Goal: Task Accomplishment & Management: Manage account settings

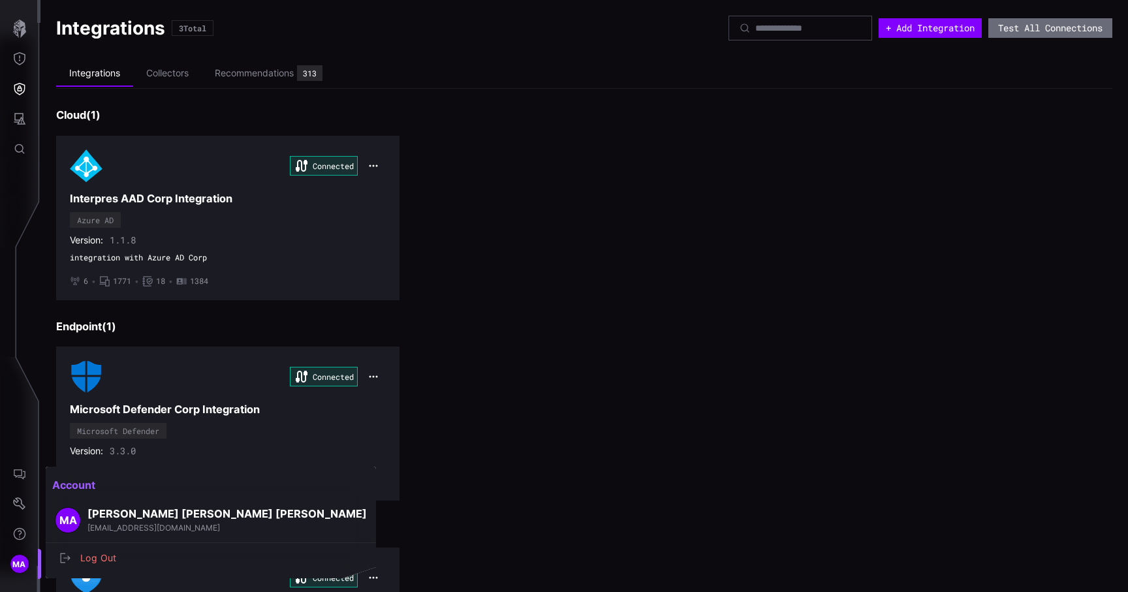
click at [28, 565] on div at bounding box center [564, 296] width 1128 height 592
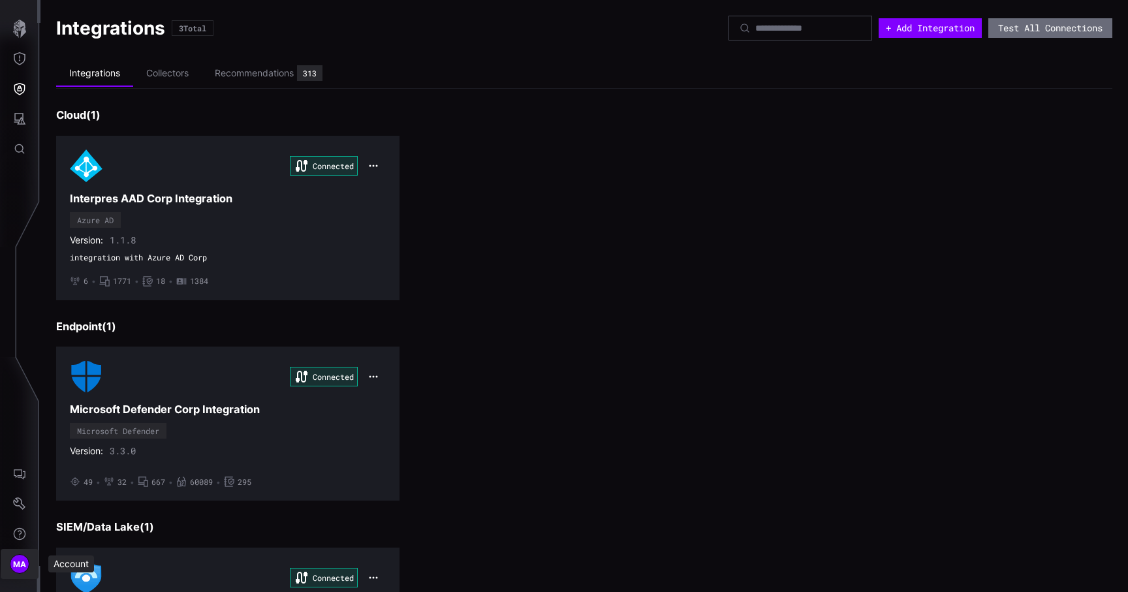
click at [20, 561] on span "MA" at bounding box center [20, 564] width 14 height 14
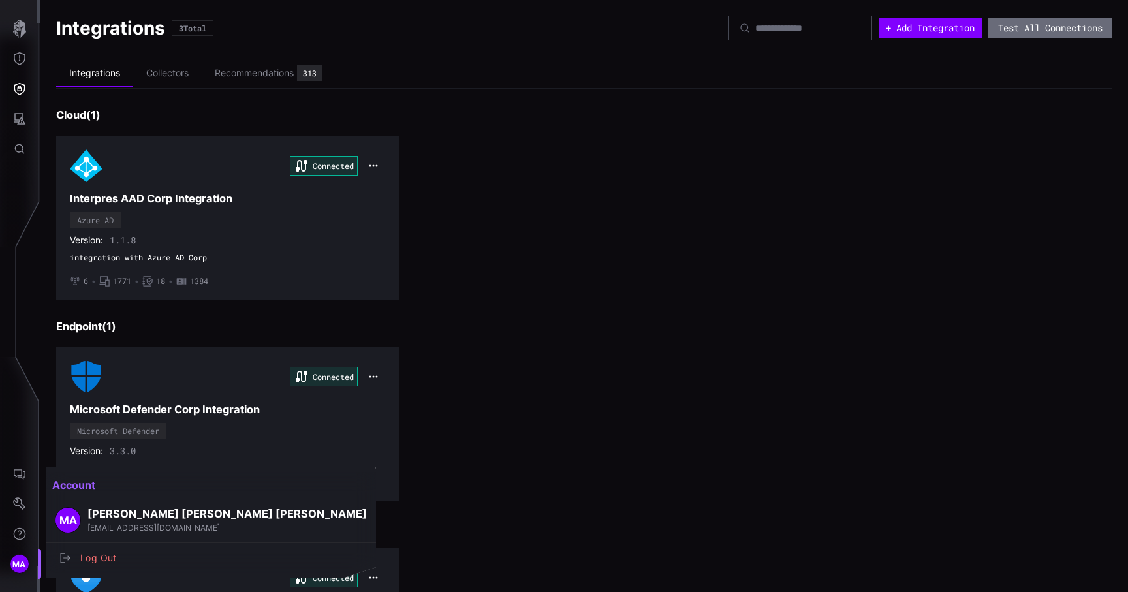
click at [396, 89] on div at bounding box center [564, 296] width 1128 height 592
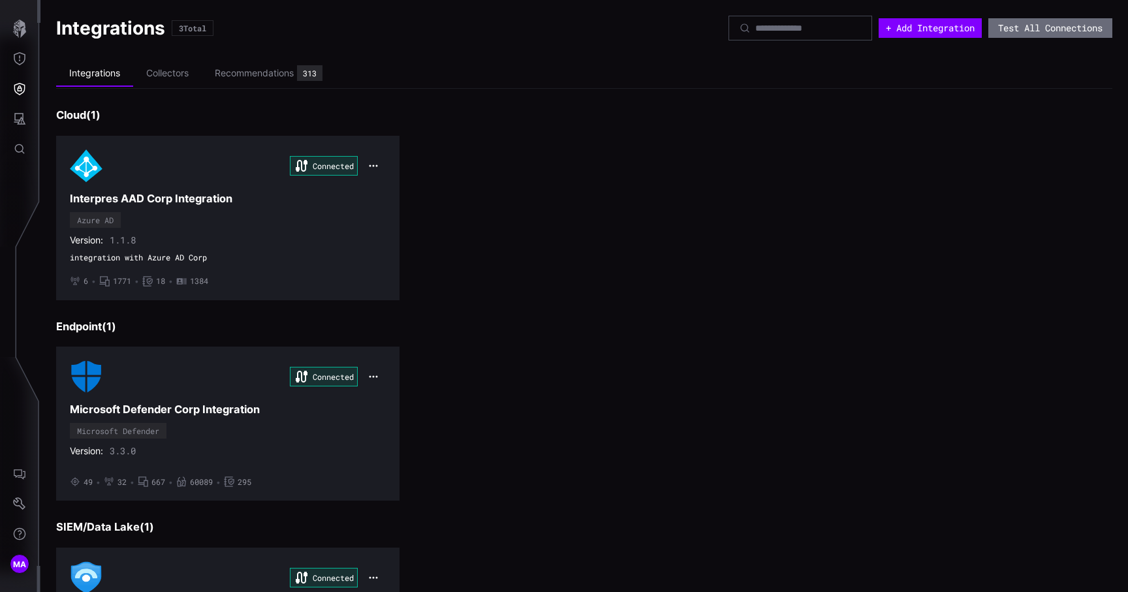
click at [482, 37] on div "Integrations 3 Total" at bounding box center [392, 27] width 672 height 23
click at [15, 560] on span "MA" at bounding box center [20, 564] width 14 height 14
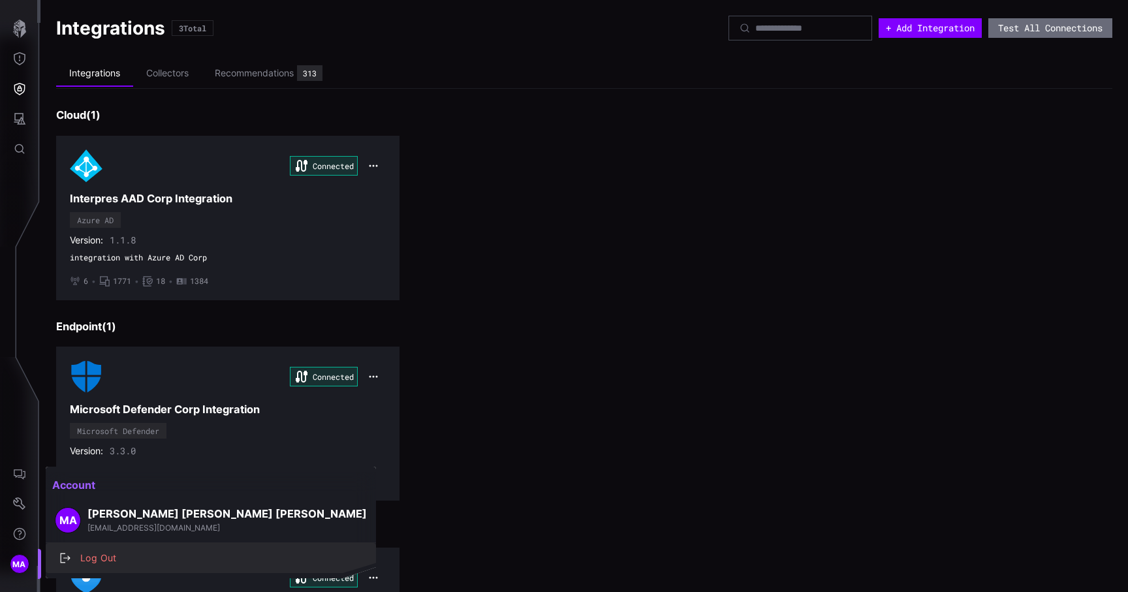
click at [86, 555] on div "Log Out" at bounding box center [218, 558] width 288 height 16
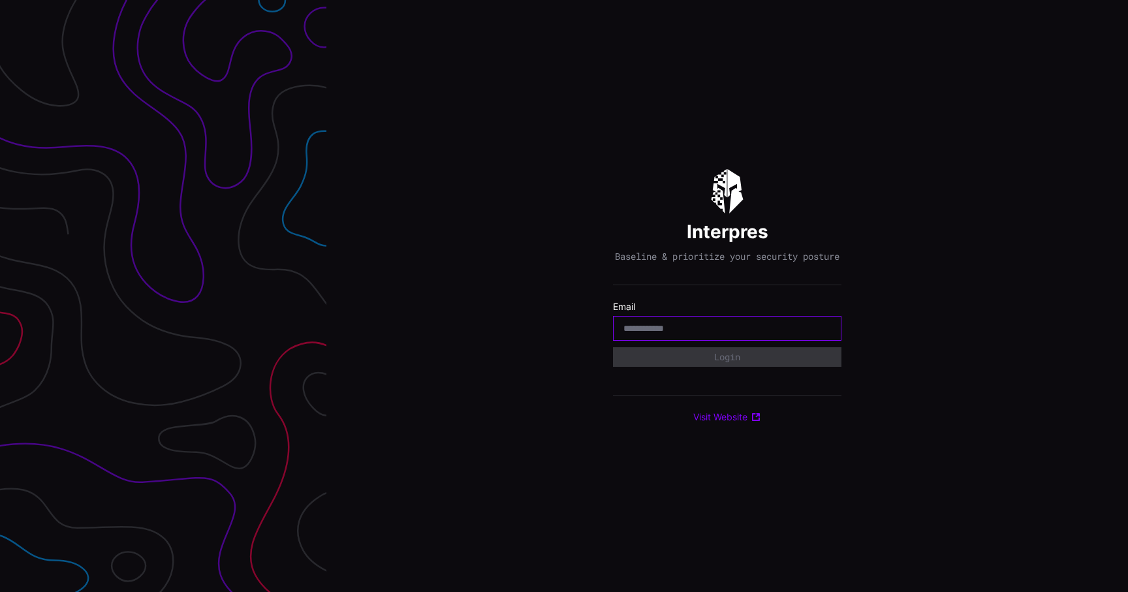
click at [699, 334] on input "email" at bounding box center [727, 328] width 208 height 12
click at [721, 332] on input "email" at bounding box center [727, 328] width 208 height 12
type input "**********"
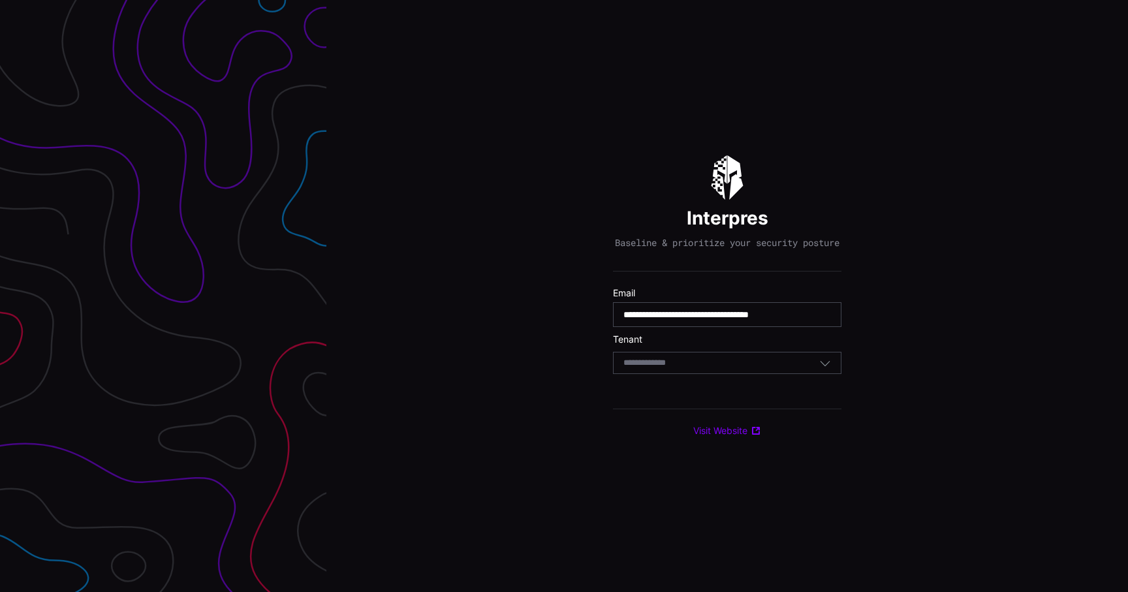
click at [715, 369] on div "Select Tenant" at bounding box center [721, 363] width 196 height 12
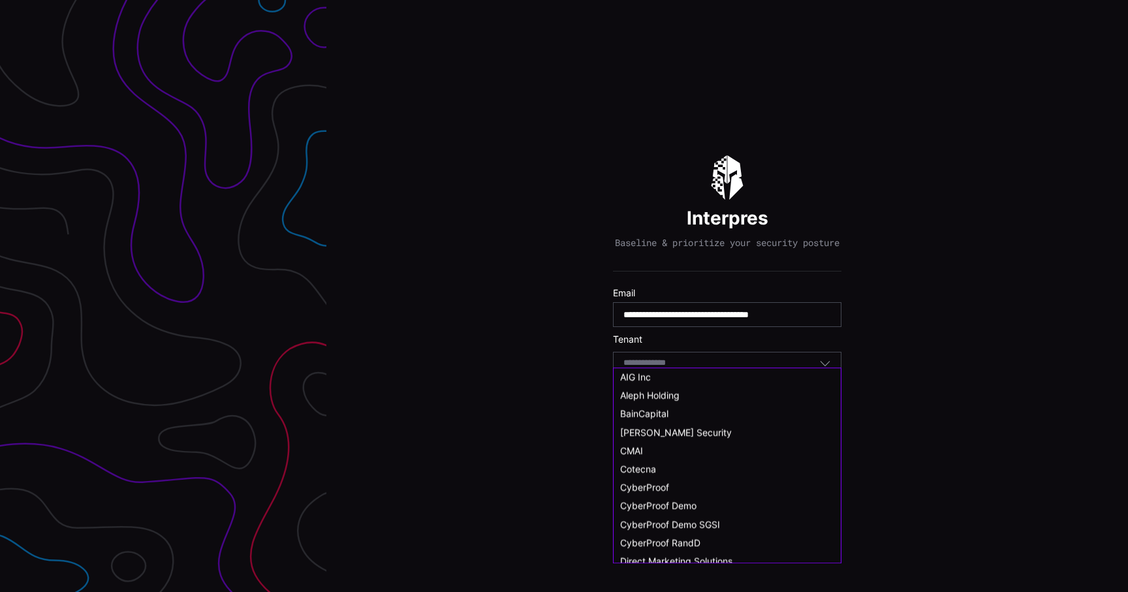
click at [715, 369] on div "Select Tenant" at bounding box center [721, 363] width 196 height 12
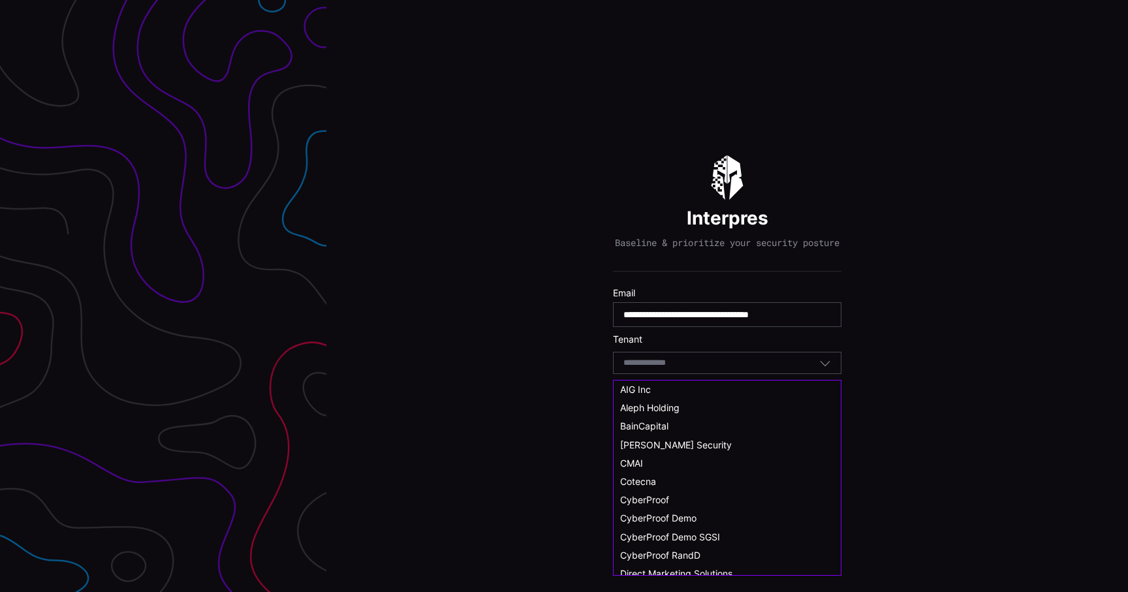
click at [715, 369] on div "Select Tenant" at bounding box center [721, 363] width 196 height 12
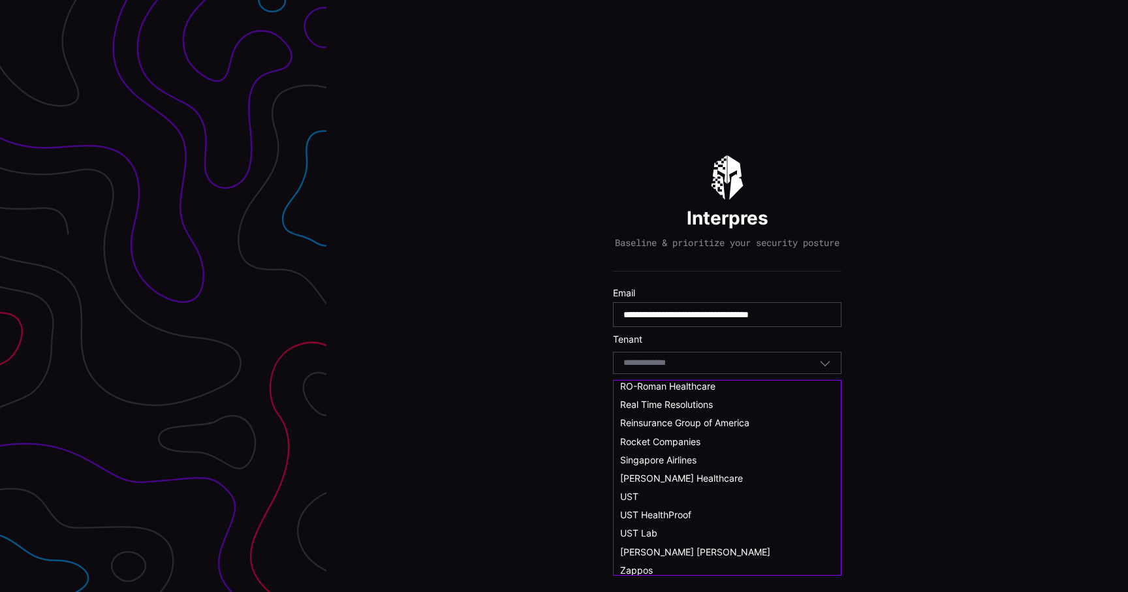
scroll to position [682, 0]
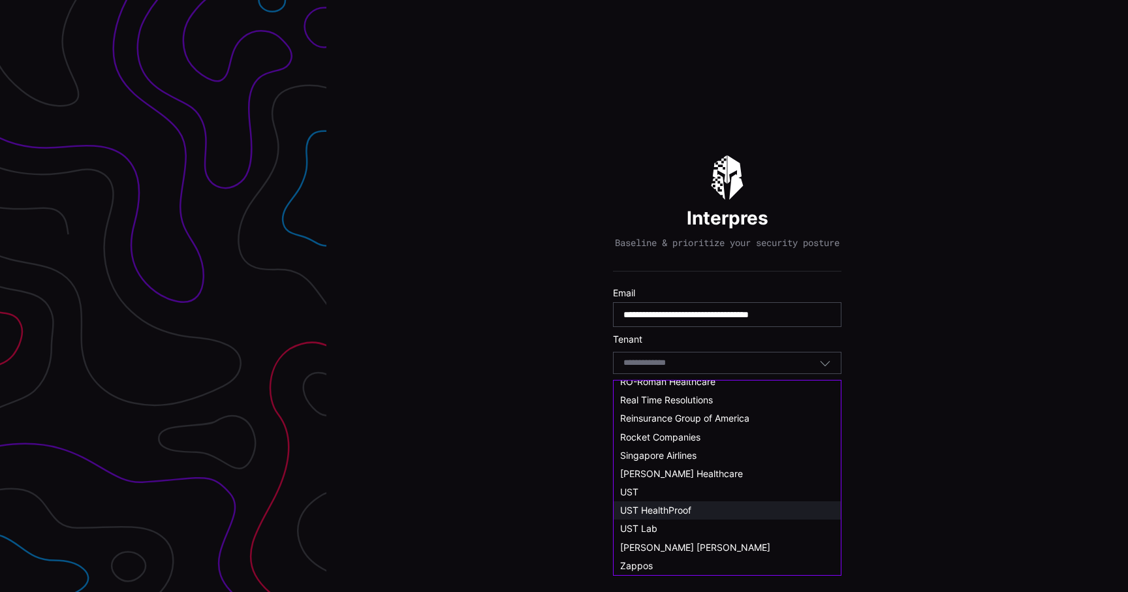
click at [673, 510] on span "UST HealthProof" at bounding box center [655, 510] width 71 height 11
